Goal: Information Seeking & Learning: Learn about a topic

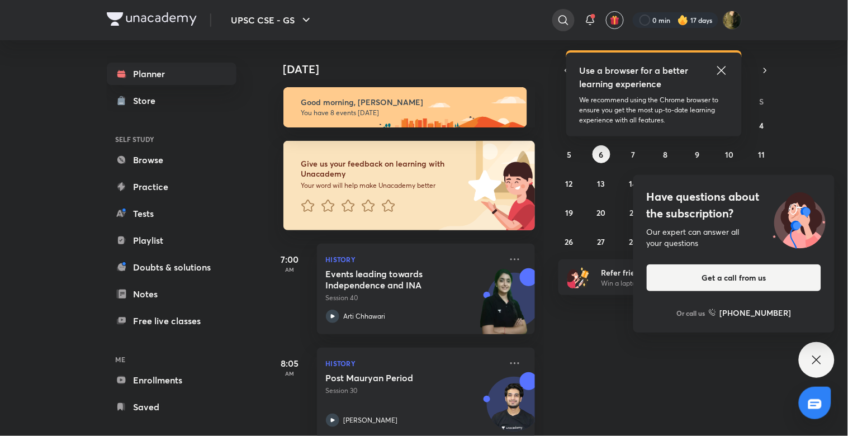
click at [562, 16] on icon at bounding box center [563, 19] width 13 height 13
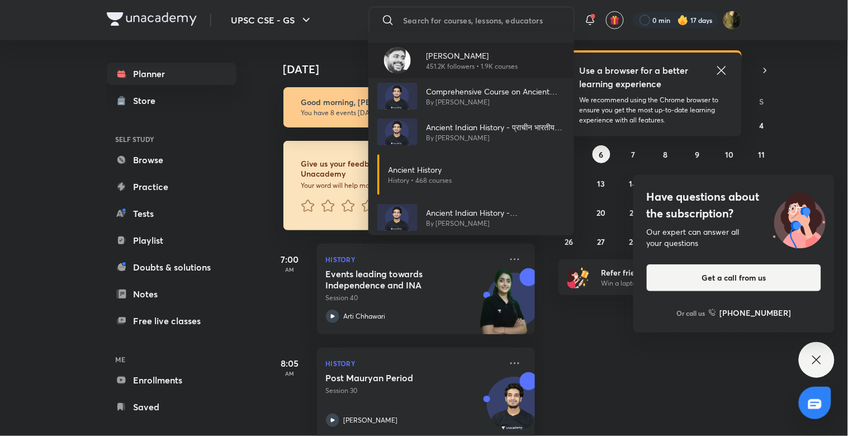
click at [444, 64] on p "451.2K followers • 1.9K courses" at bounding box center [473, 67] width 92 height 10
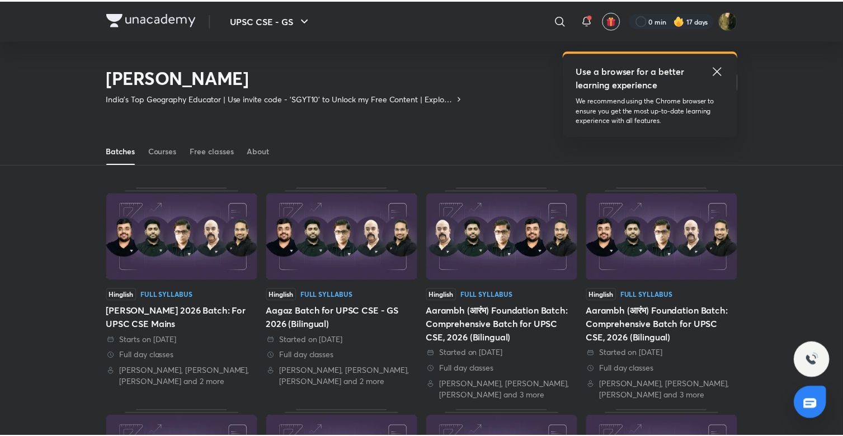
scroll to position [49, 0]
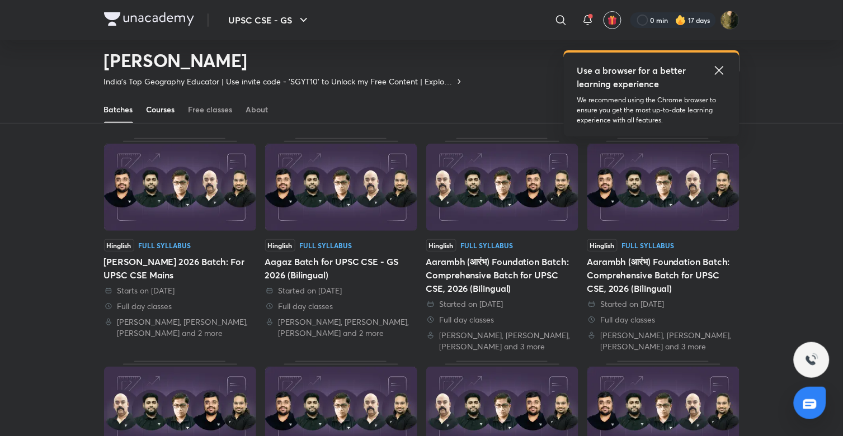
click at [173, 115] on link "Courses" at bounding box center [160, 109] width 29 height 27
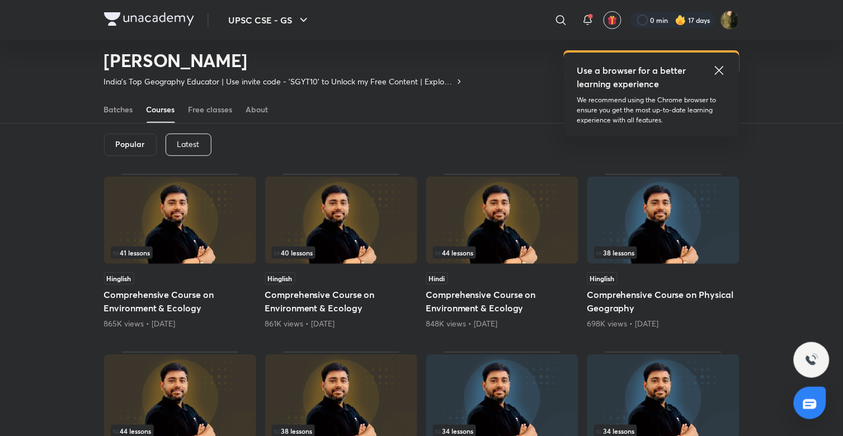
click at [182, 143] on p "Latest" at bounding box center [188, 144] width 22 height 9
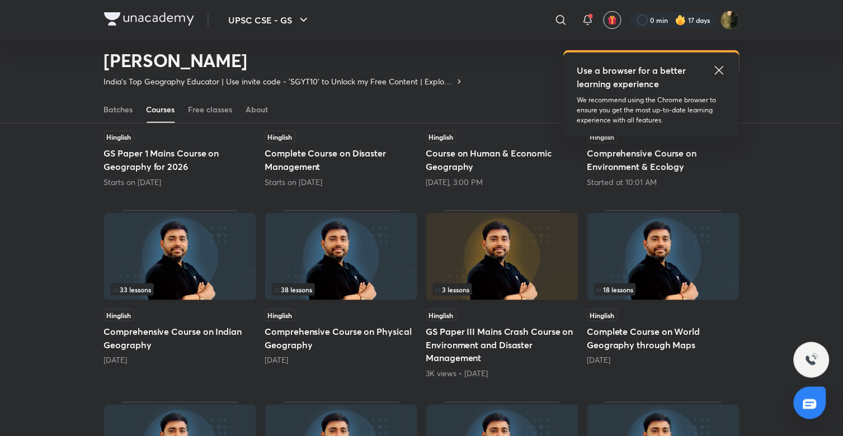
scroll to position [192, 0]
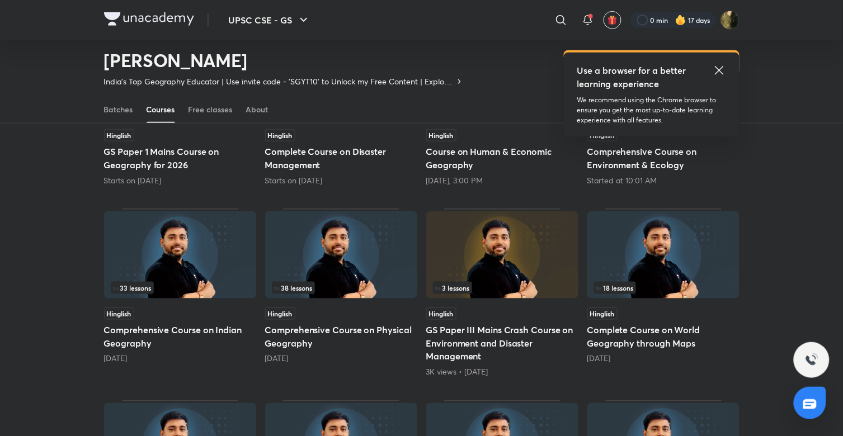
click at [161, 265] on img at bounding box center [180, 254] width 152 height 87
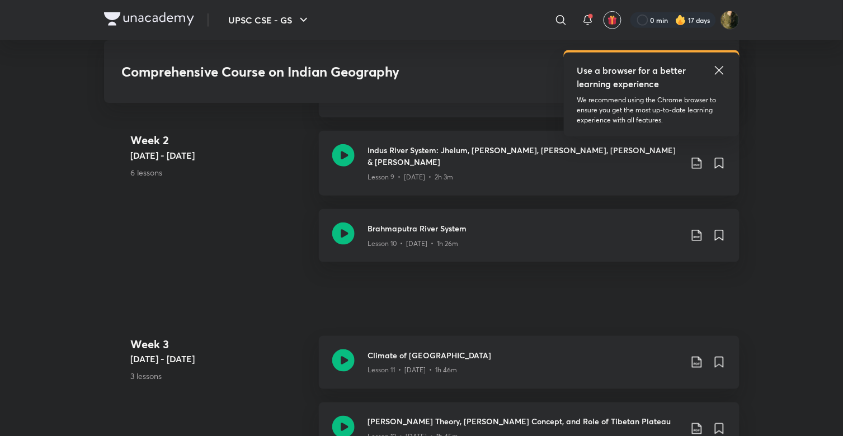
scroll to position [1278, 0]
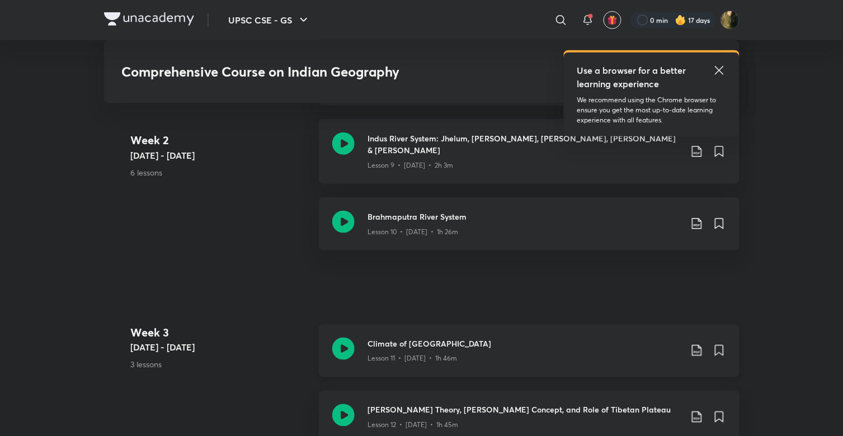
click at [414, 338] on h3 "Climate of [GEOGRAPHIC_DATA]" at bounding box center [524, 344] width 313 height 12
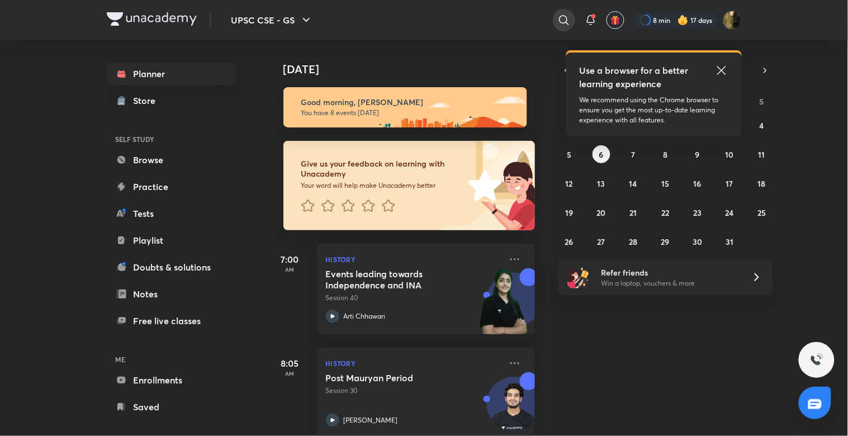
click at [562, 18] on icon at bounding box center [563, 19] width 13 height 13
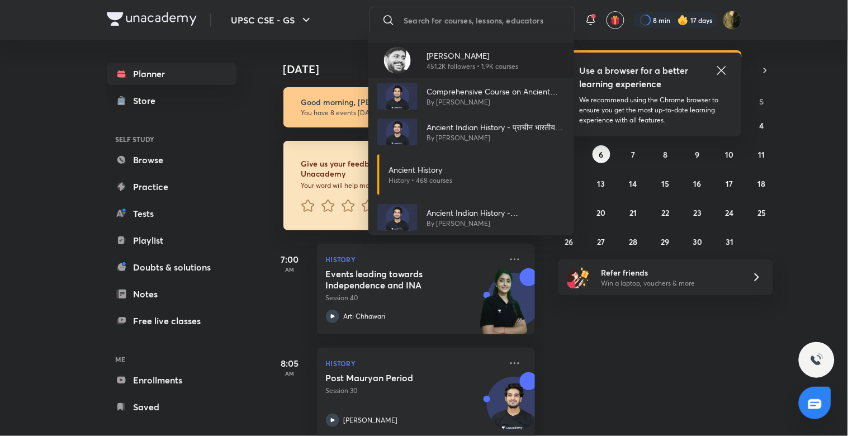
click at [538, 54] on div "[PERSON_NAME] 451.2K followers • 1.9K courses" at bounding box center [471, 60] width 206 height 36
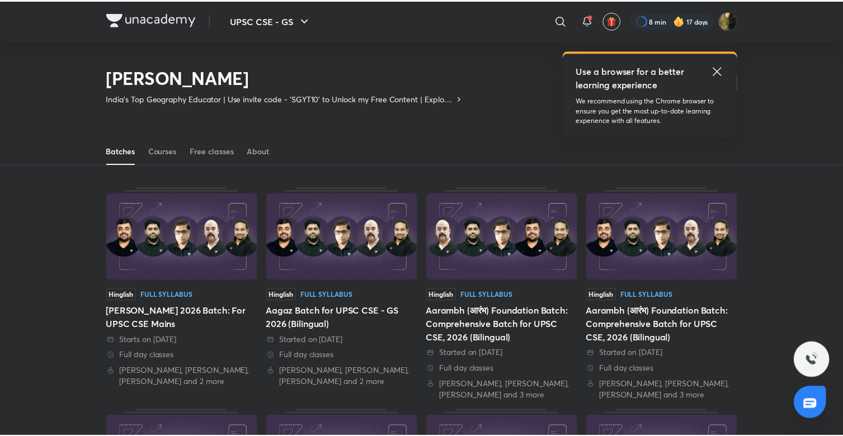
scroll to position [49, 0]
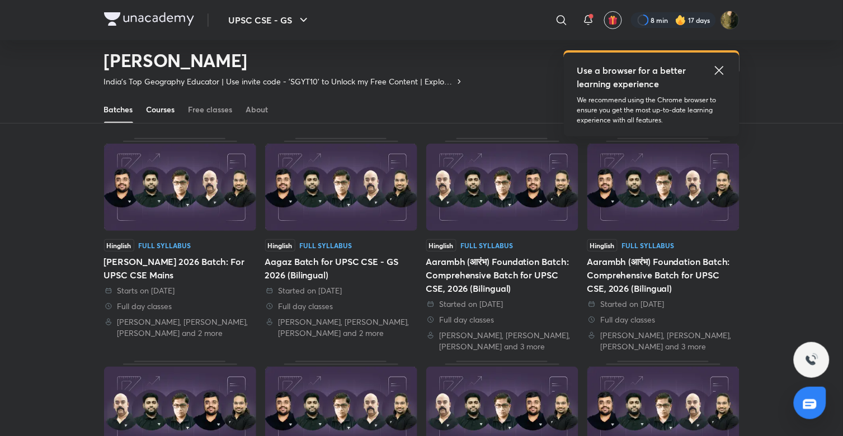
click at [174, 102] on link "Courses" at bounding box center [160, 109] width 29 height 27
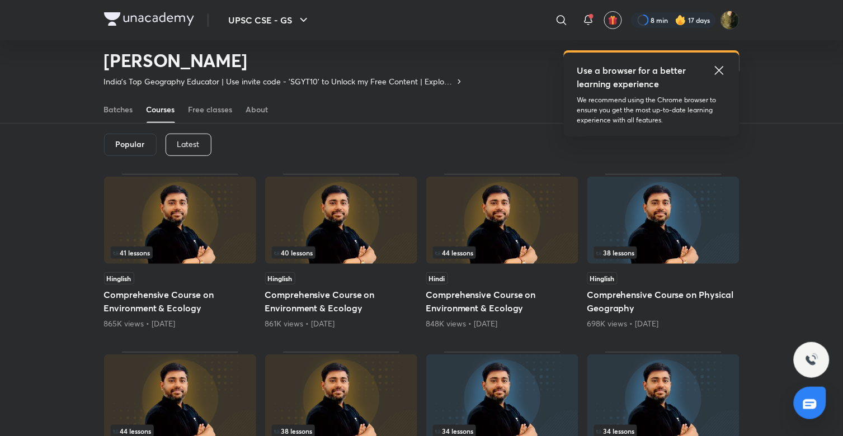
click at [201, 148] on div "Latest" at bounding box center [188, 145] width 46 height 22
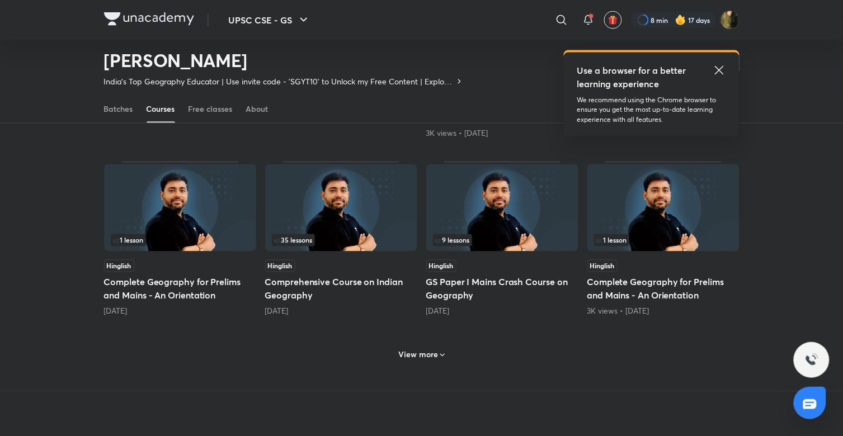
scroll to position [49, 0]
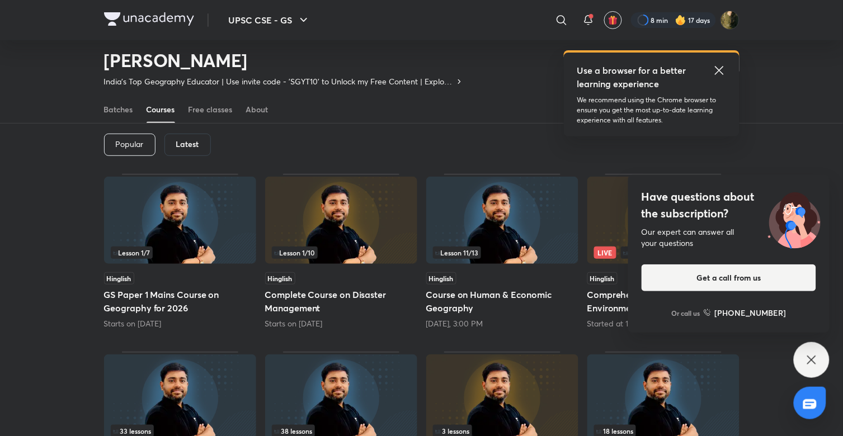
click at [168, 410] on img at bounding box center [180, 397] width 152 height 87
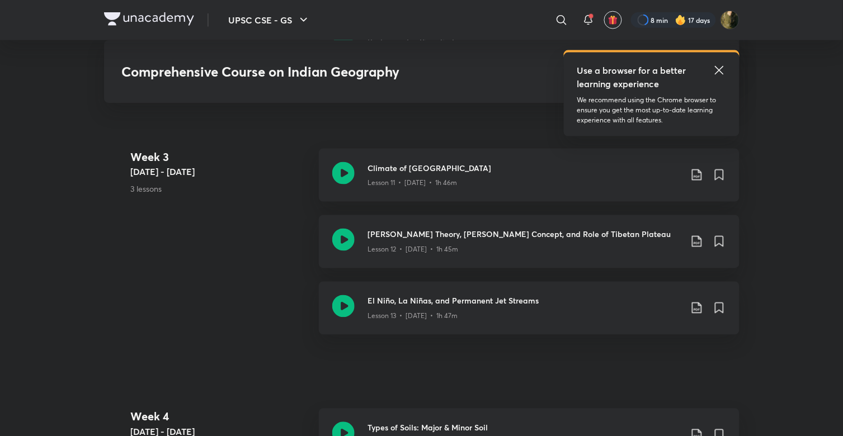
scroll to position [1441, 0]
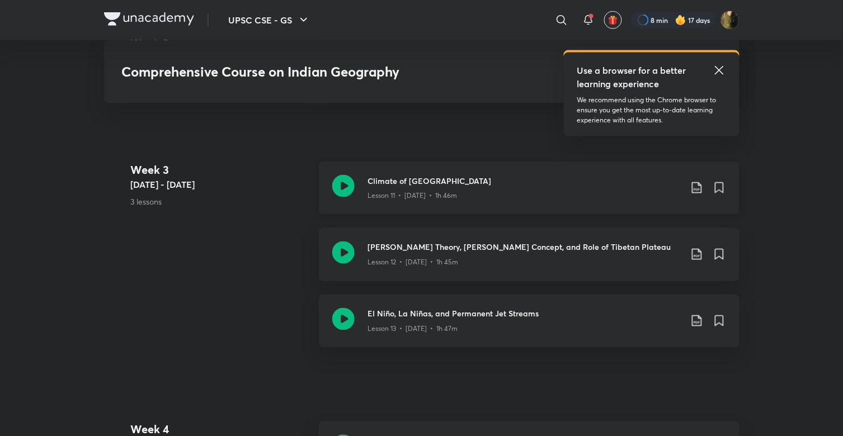
click at [502, 175] on h3 "Climate of [GEOGRAPHIC_DATA]" at bounding box center [524, 181] width 313 height 12
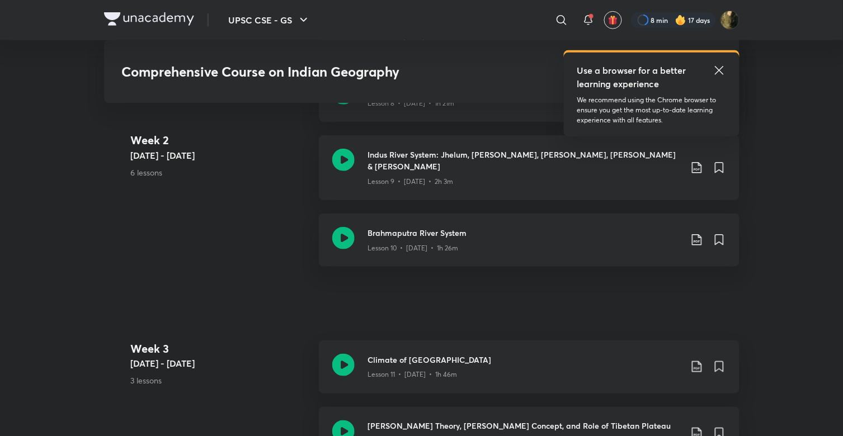
scroll to position [1255, 0]
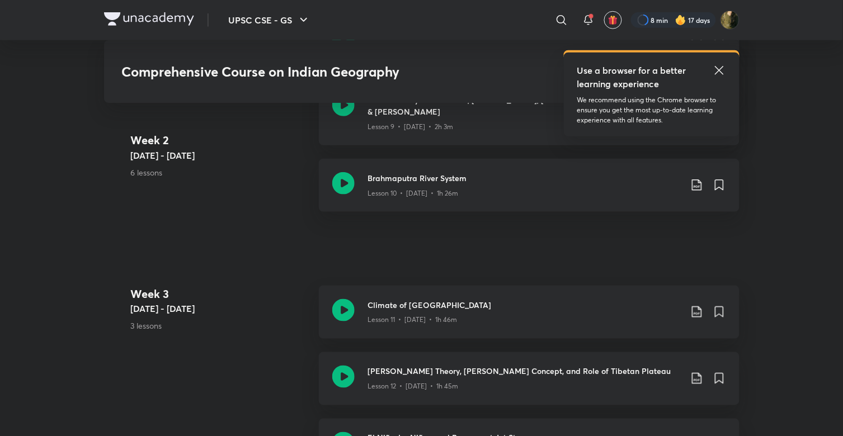
scroll to position [935, 0]
